Goal: Find specific page/section: Find specific page/section

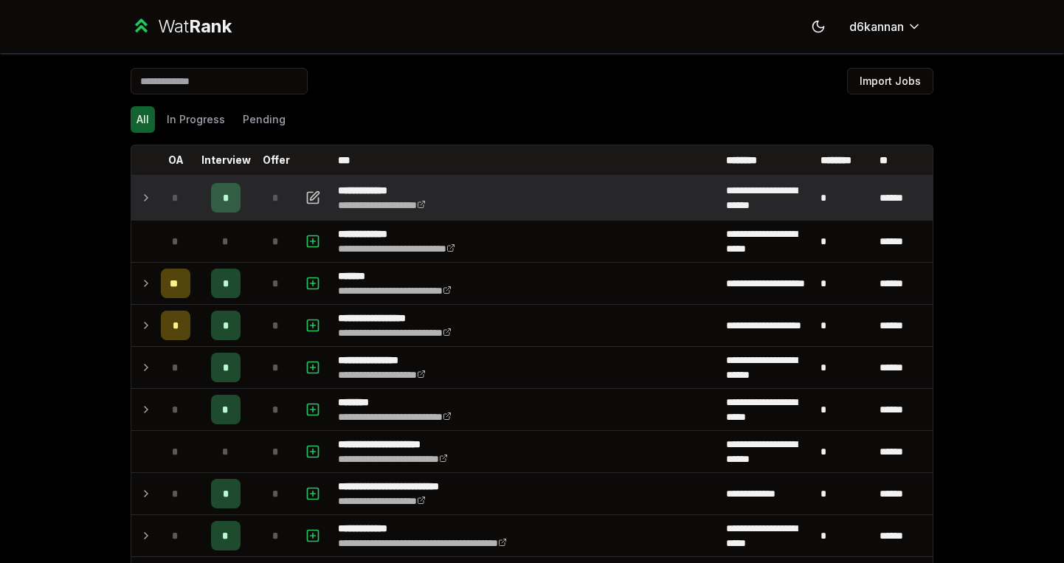
click at [227, 194] on span "*" at bounding box center [226, 197] width 7 height 15
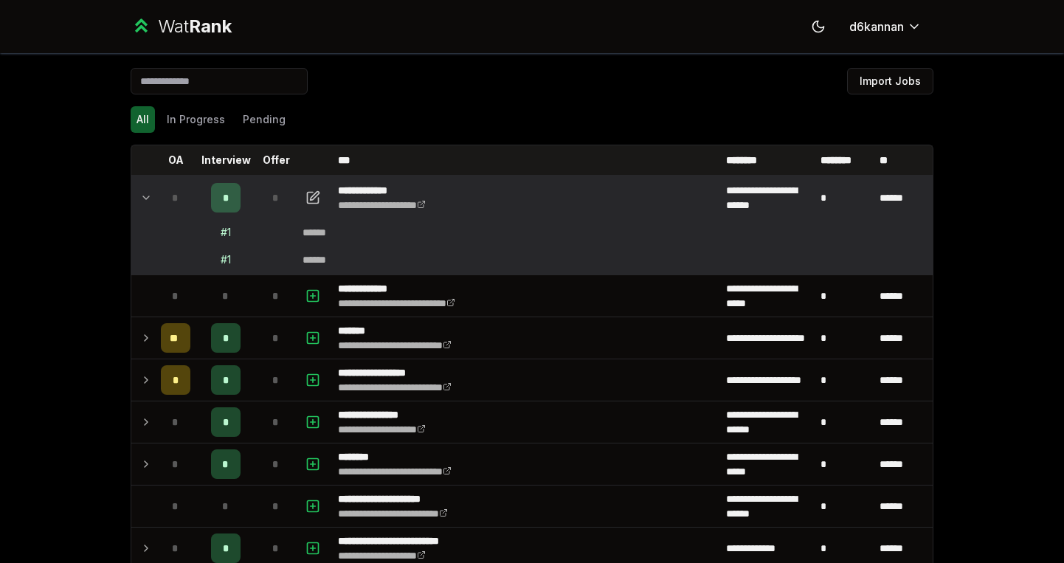
click at [228, 233] on div "# 1" at bounding box center [226, 232] width 10 height 15
click at [228, 241] on td "# 1" at bounding box center [225, 232] width 59 height 27
click at [229, 251] on td "# 1" at bounding box center [225, 259] width 59 height 27
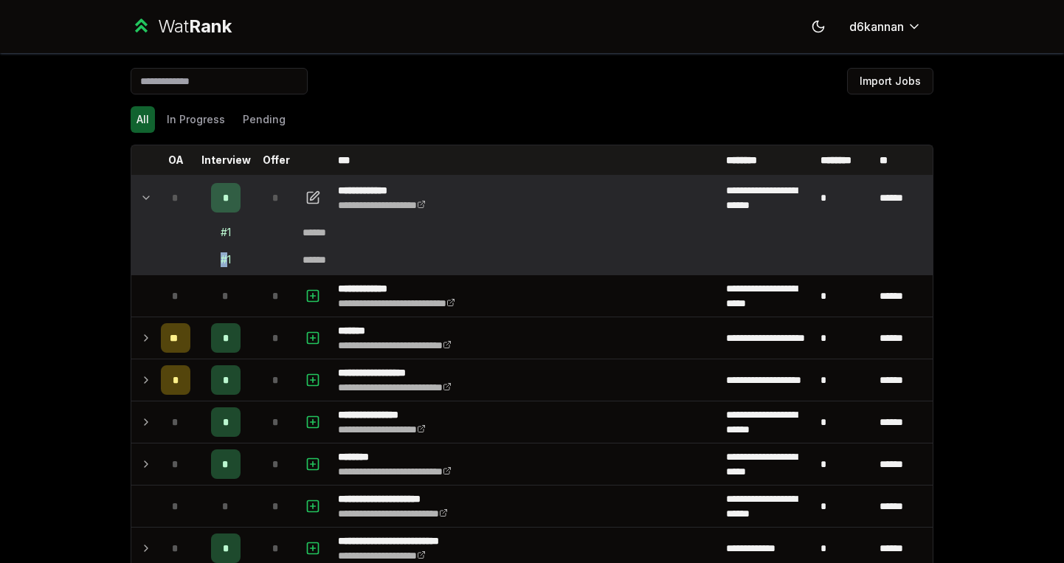
click at [229, 251] on td "# 1" at bounding box center [225, 259] width 59 height 27
